Goal: Task Accomplishment & Management: Manage account settings

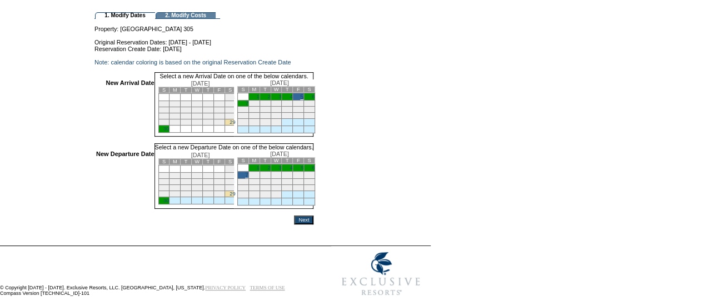
scroll to position [111, 0]
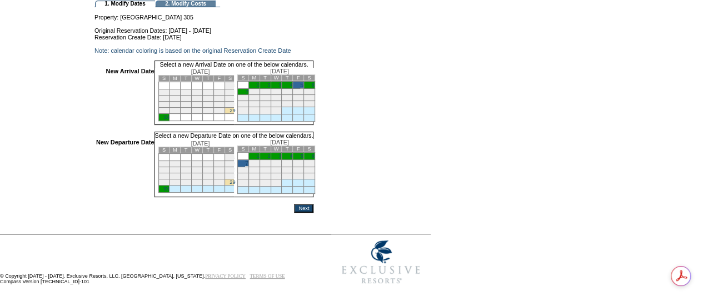
click at [314, 209] on input "Next" at bounding box center [303, 208] width 19 height 9
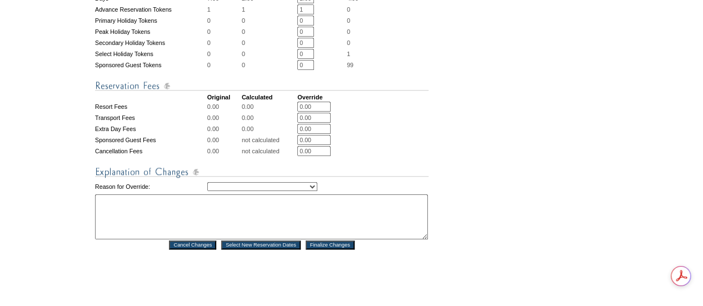
scroll to position [556, 0]
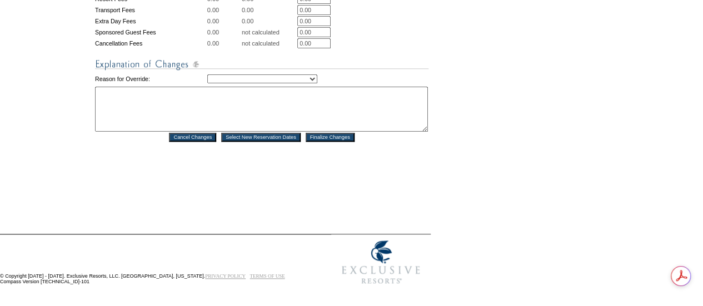
click at [257, 83] on select "Creating Continuous Stay Days Rebooked After Cancellation Editing Occupant Expe…" at bounding box center [262, 78] width 110 height 9
select select "1044"
click at [207, 83] on select "Creating Continuous Stay Days Rebooked After Cancellation Editing Occupant Expe…" at bounding box center [262, 78] width 110 height 9
click at [277, 126] on textarea at bounding box center [261, 109] width 333 height 45
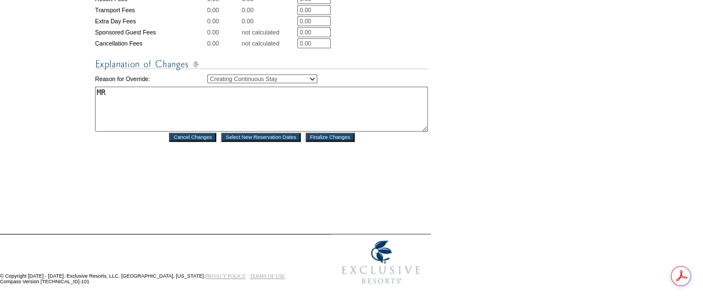
type textarea "MR"
click at [339, 135] on input "Finalize Changes" at bounding box center [330, 137] width 49 height 9
